Goal: Information Seeking & Learning: Understand process/instructions

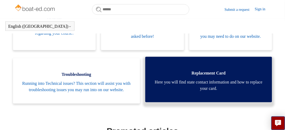
scroll to position [144, 0]
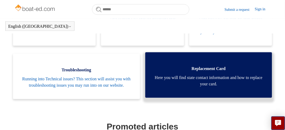
click at [203, 87] on span "Here you will find state contact information and how to replace your card." at bounding box center [208, 81] width 111 height 13
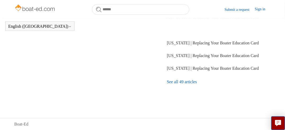
scroll to position [122, 0]
click at [185, 82] on link "See all 49 articles" at bounding box center [219, 82] width 104 height 14
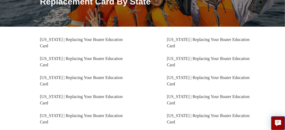
scroll to position [118, 0]
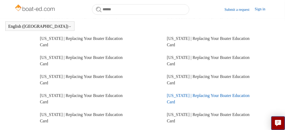
click at [195, 94] on link "[US_STATE] | Replacing Your Boater Education Card" at bounding box center [208, 99] width 83 height 11
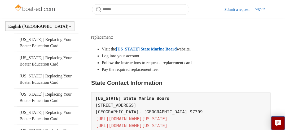
click at [221, 67] on li "Follow the instructions to request a replacement card." at bounding box center [186, 63] width 169 height 7
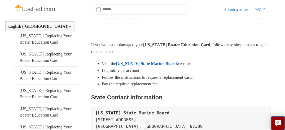
click at [161, 64] on link "[US_STATE] State Marine Board" at bounding box center [146, 63] width 61 height 5
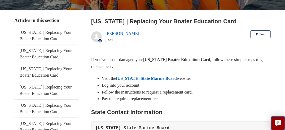
scroll to position [106, 0]
